Goal: Information Seeking & Learning: Find specific fact

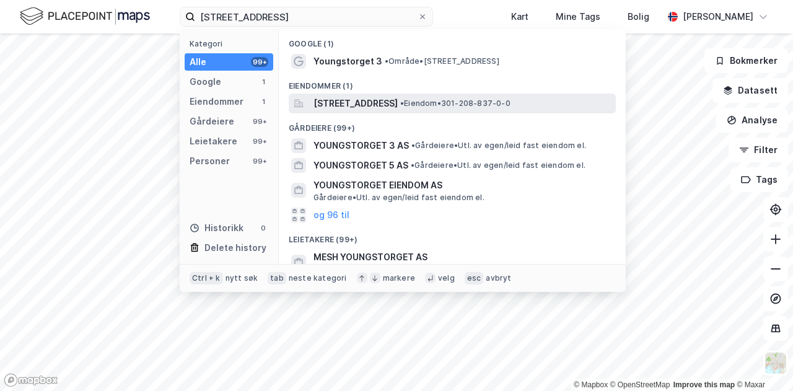
type input "[STREET_ADDRESS]"
click at [382, 105] on span "[STREET_ADDRESS]" at bounding box center [355, 103] width 84 height 15
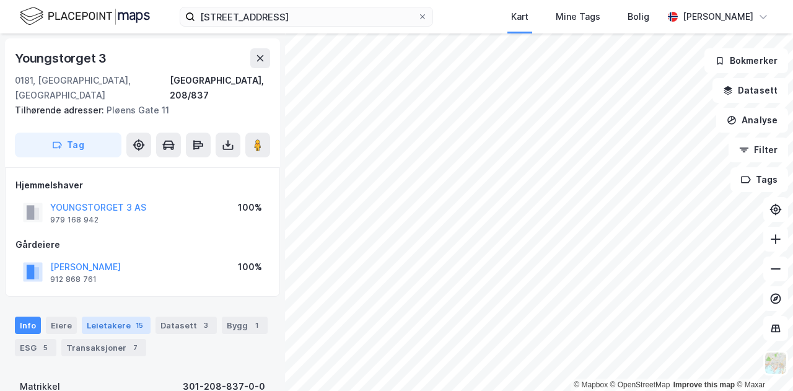
click at [115, 317] on div "Leietakere 15" at bounding box center [116, 325] width 69 height 17
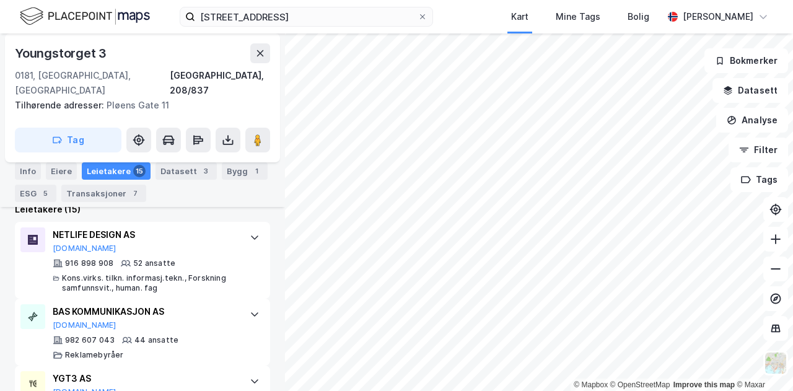
scroll to position [425, 0]
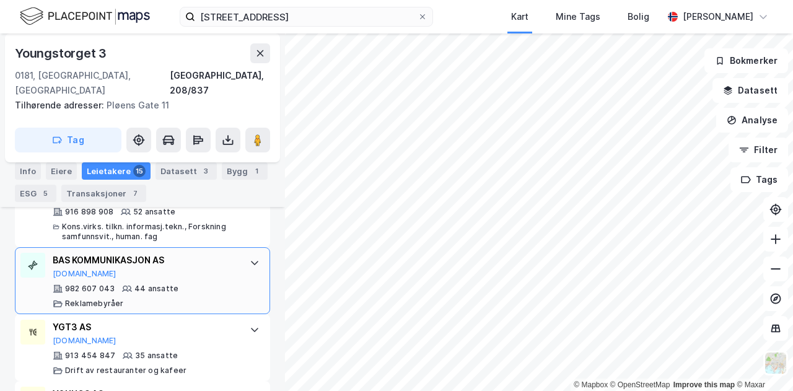
click at [239, 256] on div "BAS KOMMUNIKASJON AS Proff.no 982 607 043 44 ansatte Reklamebyråer" at bounding box center [142, 280] width 255 height 67
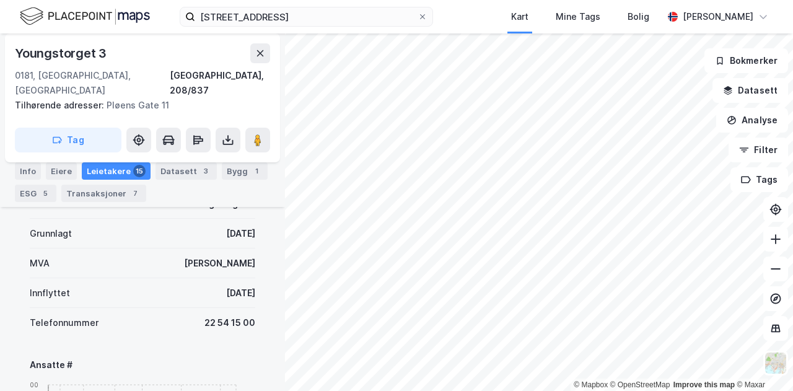
scroll to position [583, 0]
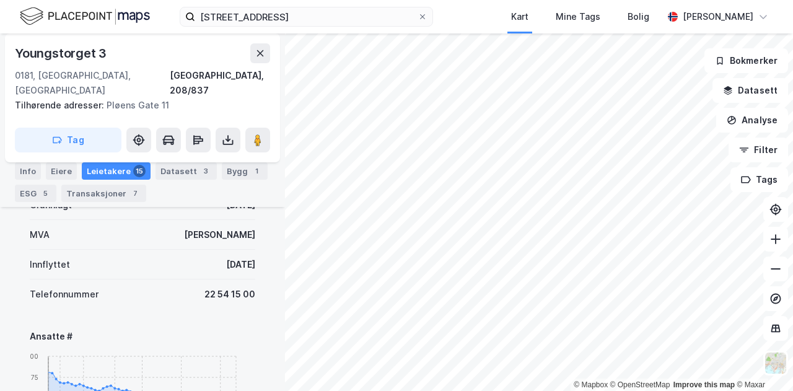
click at [468, 7] on div "Youngstorget 3, 0181 Oslo Kart Mine Tags Bolig Kristian Jordell" at bounding box center [396, 16] width 793 height 33
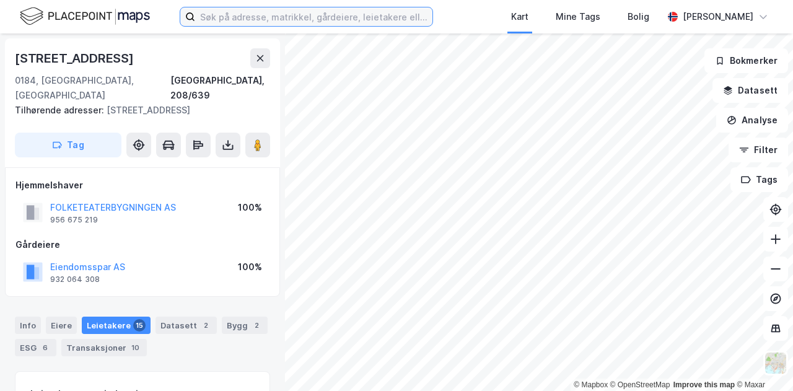
click at [341, 14] on input at bounding box center [313, 16] width 237 height 19
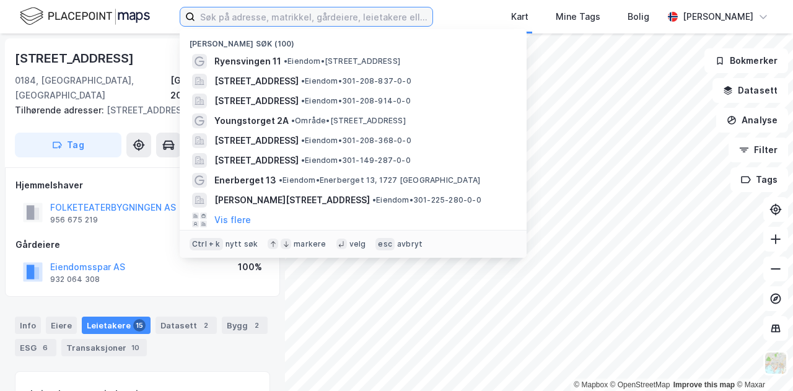
paste input "BRAVO NORGE AS"
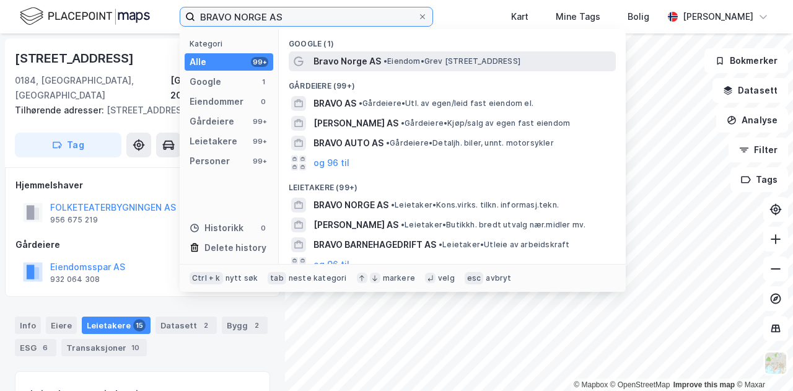
type input "BRAVO NORGE AS"
click at [364, 60] on span "Bravo Norge AS" at bounding box center [347, 61] width 68 height 15
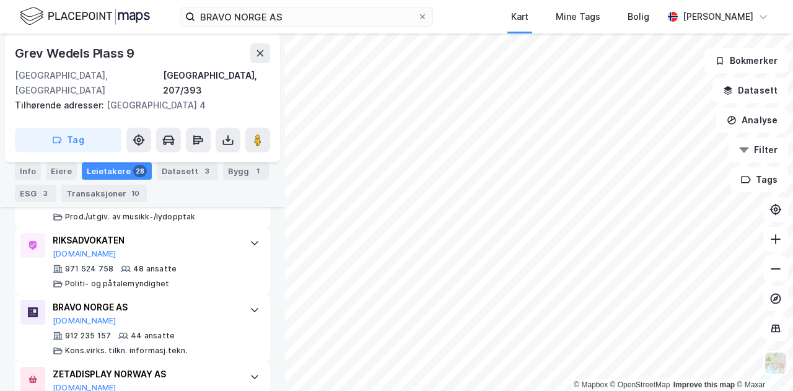
scroll to position [679, 0]
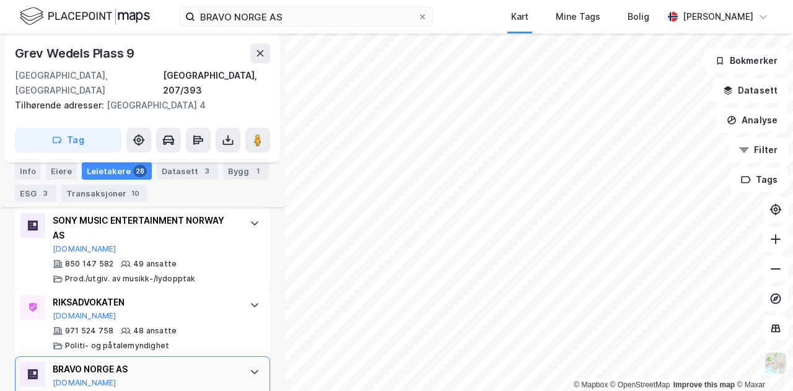
click at [221, 362] on div "BRAVO NORGE AS" at bounding box center [145, 369] width 185 height 15
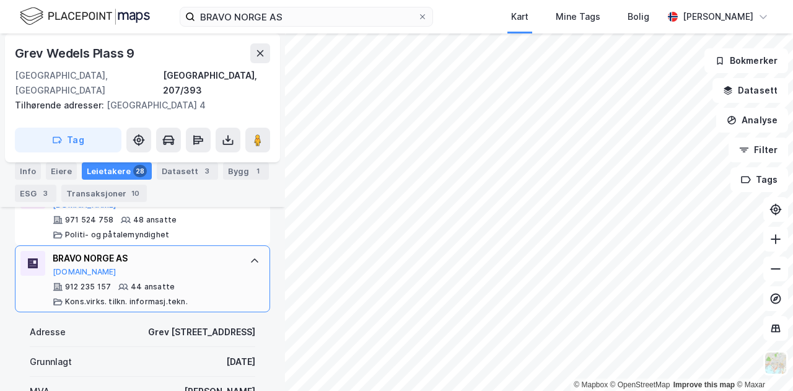
scroll to position [776, 0]
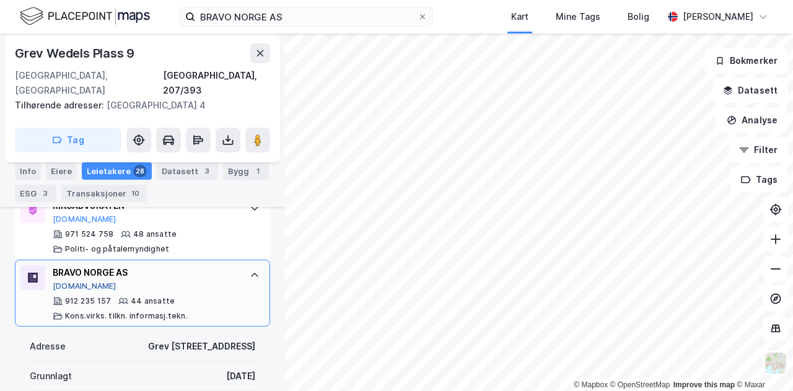
click at [65, 281] on button "[DOMAIN_NAME]" at bounding box center [85, 286] width 64 height 10
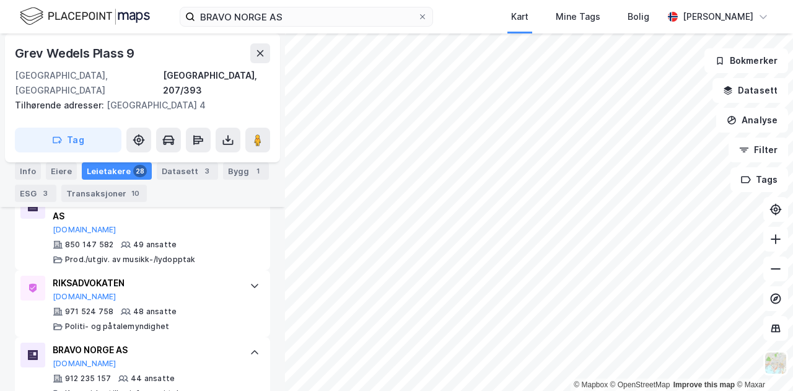
scroll to position [664, 0]
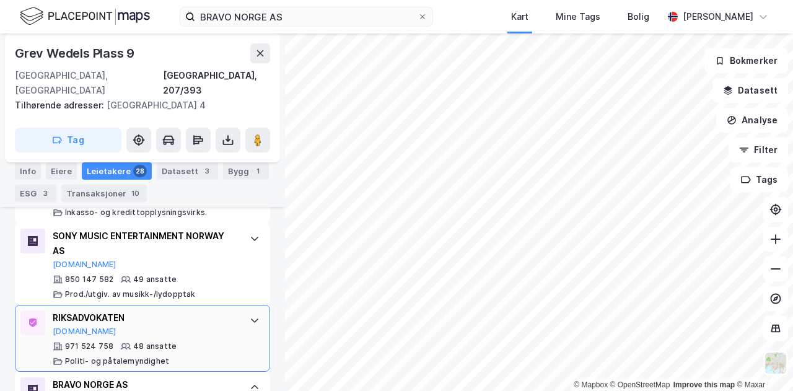
click at [182, 310] on div "RIKSADVOKATEN" at bounding box center [145, 317] width 185 height 15
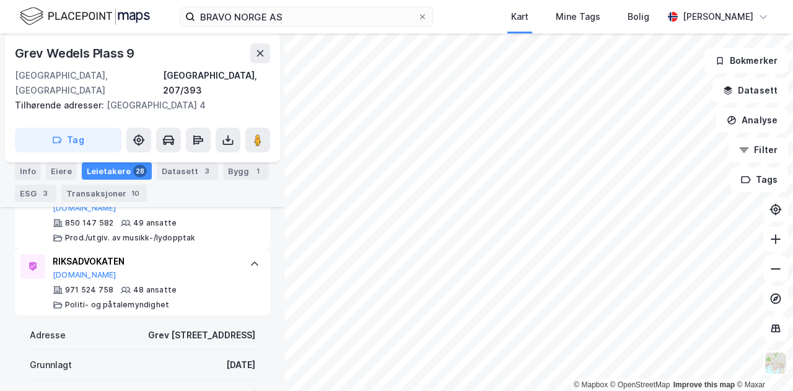
scroll to position [735, 0]
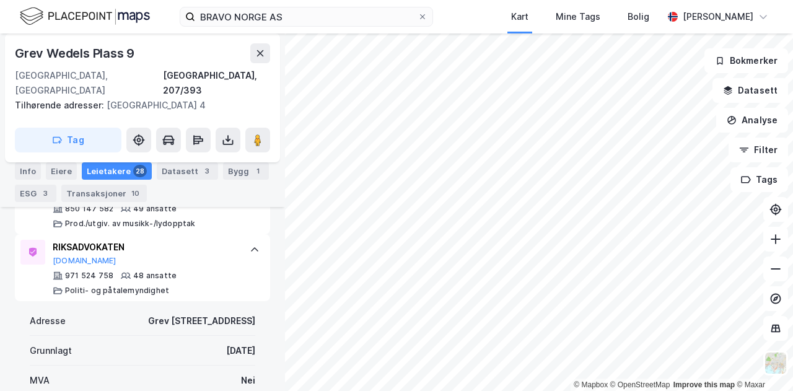
click at [465, 12] on div "BRAVO NORGE AS Kart Mine Tags Bolig [PERSON_NAME]" at bounding box center [396, 16] width 793 height 33
